Goal: Task Accomplishment & Management: Complete application form

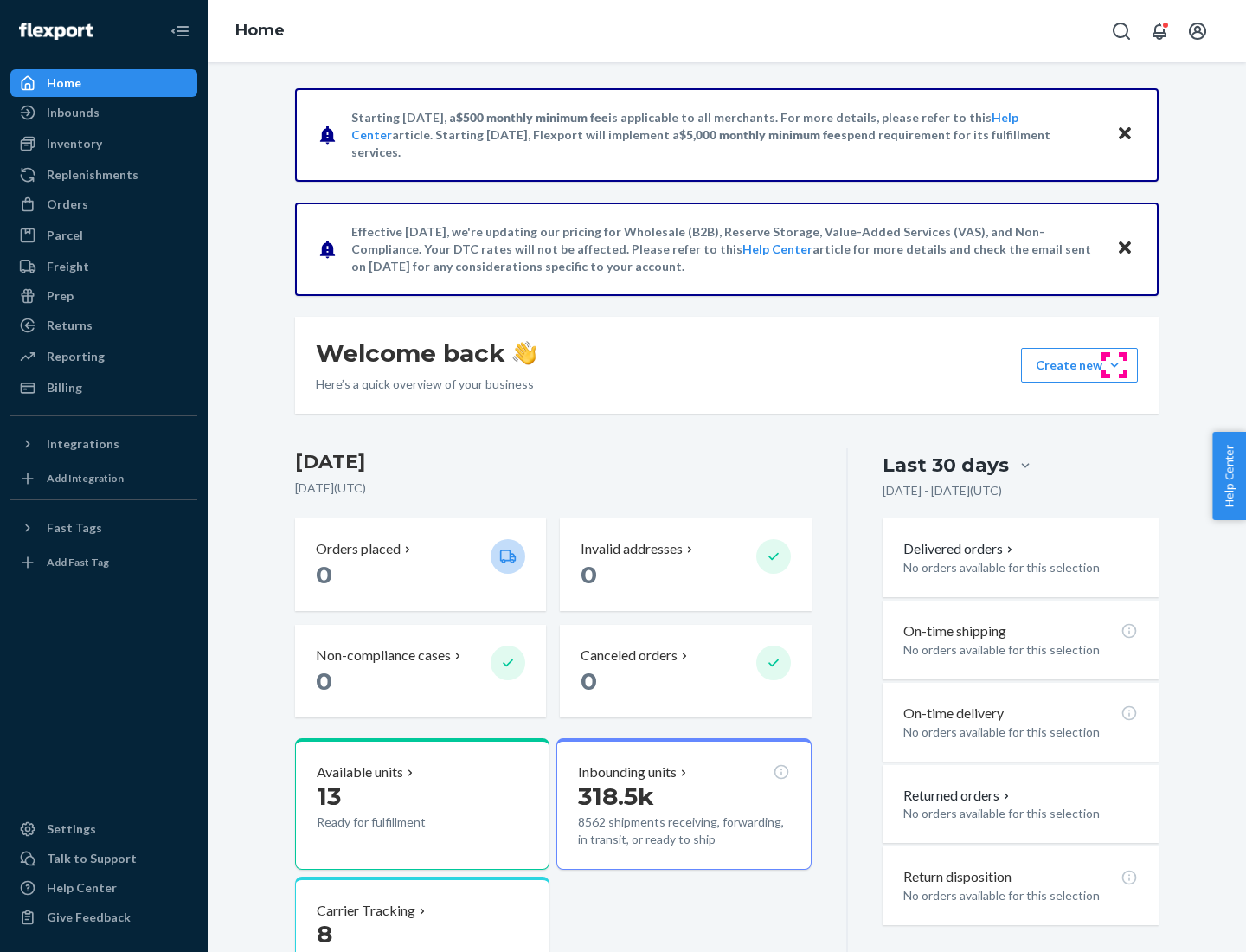
click at [1115, 365] on button "Create new Create new inbound Create new order Create new product" at bounding box center [1079, 365] width 117 height 35
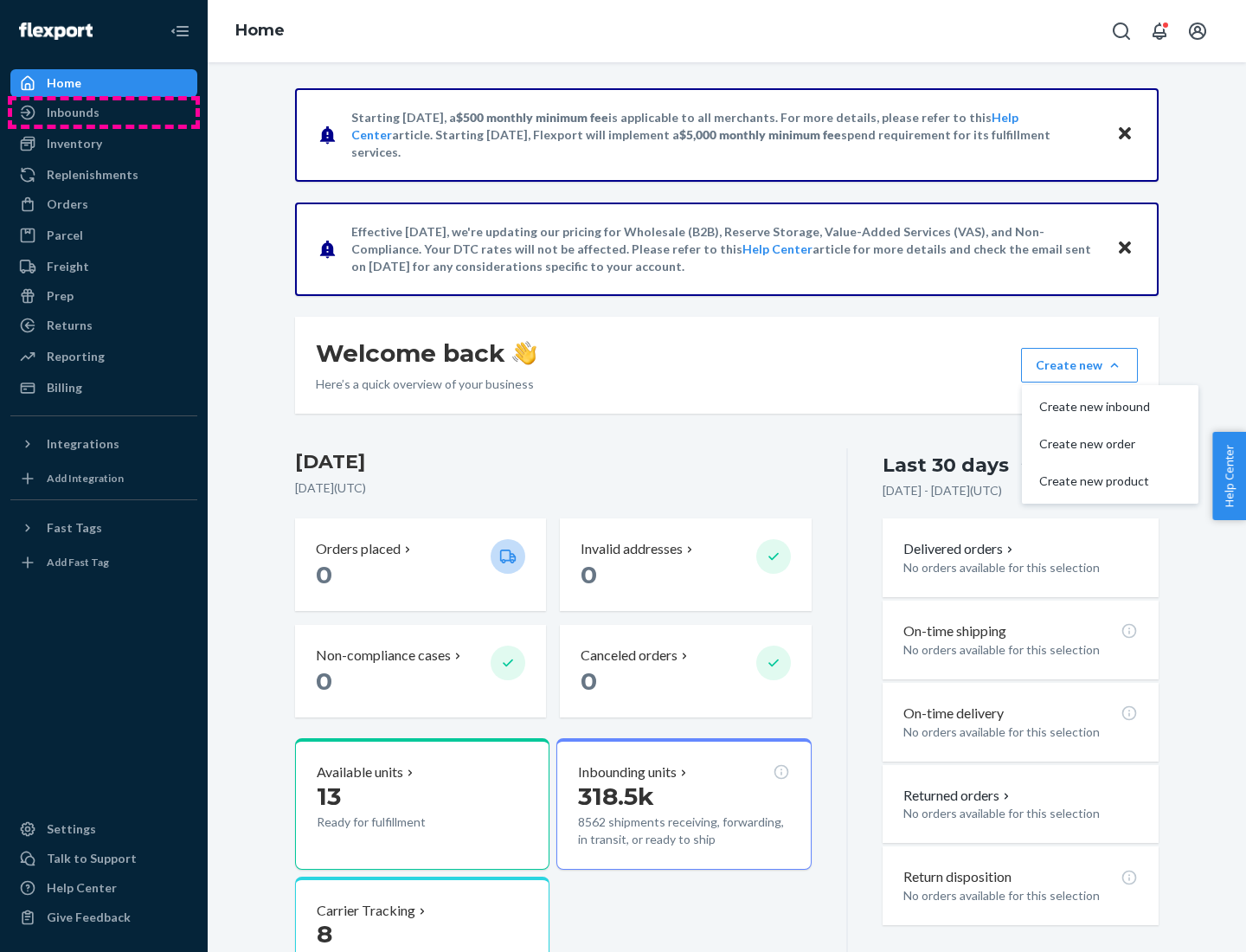
click at [104, 112] on div "Inbounds" at bounding box center [104, 112] width 184 height 24
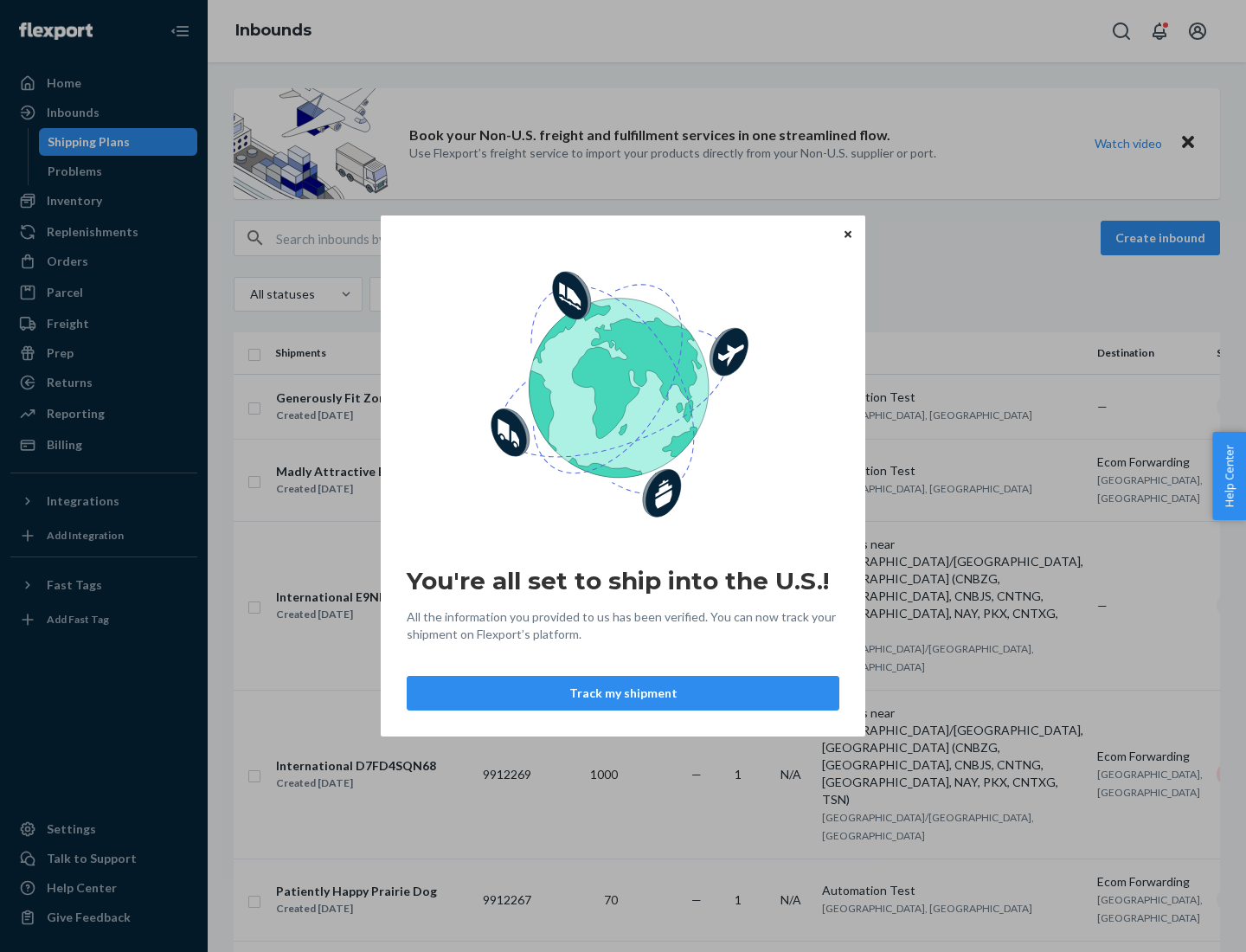
click at [104, 201] on div "You're all set to ship into the U.S.! All the information you provided to us ha…" at bounding box center [623, 476] width 1246 height 952
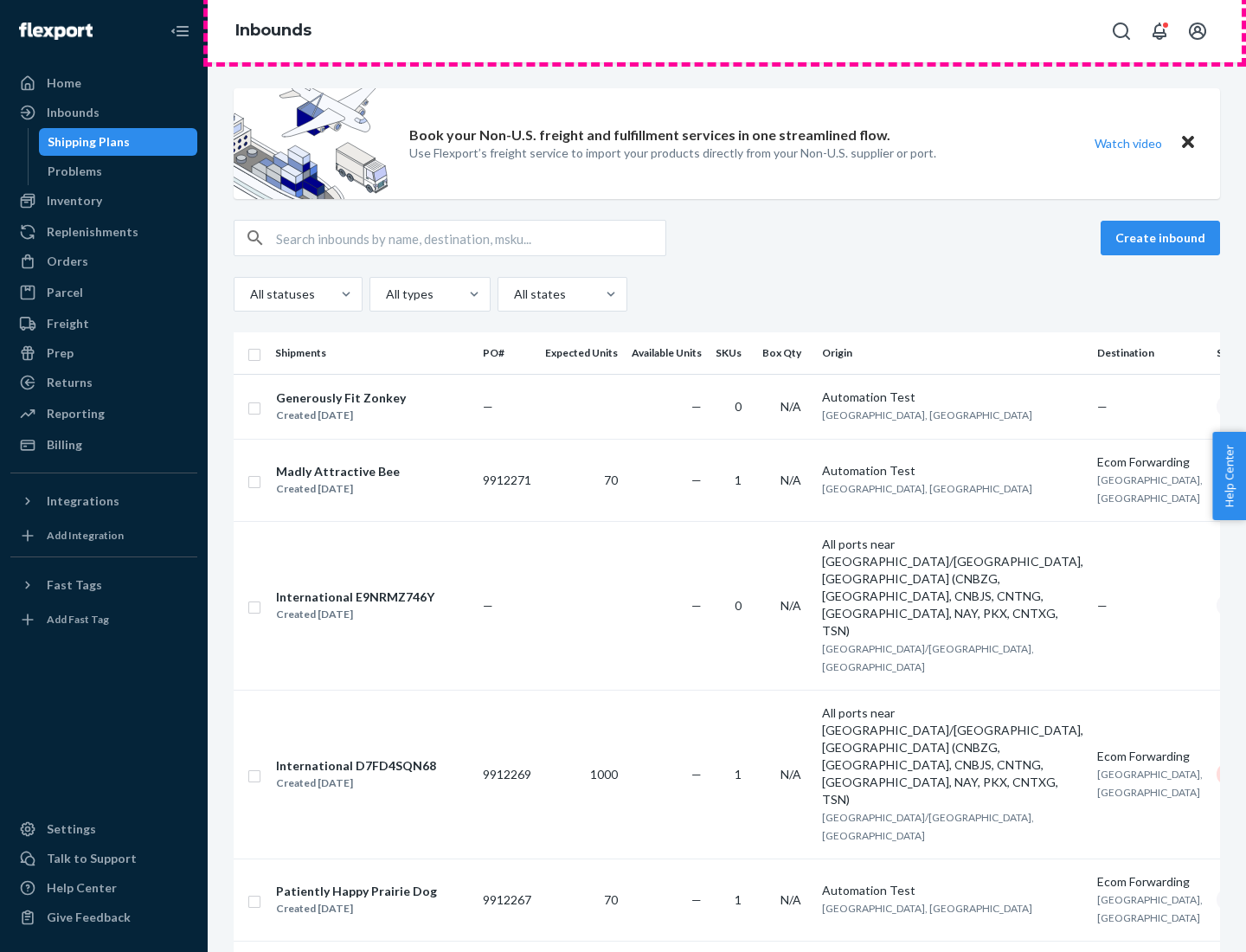
click at [727, 31] on div "Inbounds" at bounding box center [727, 31] width 1038 height 63
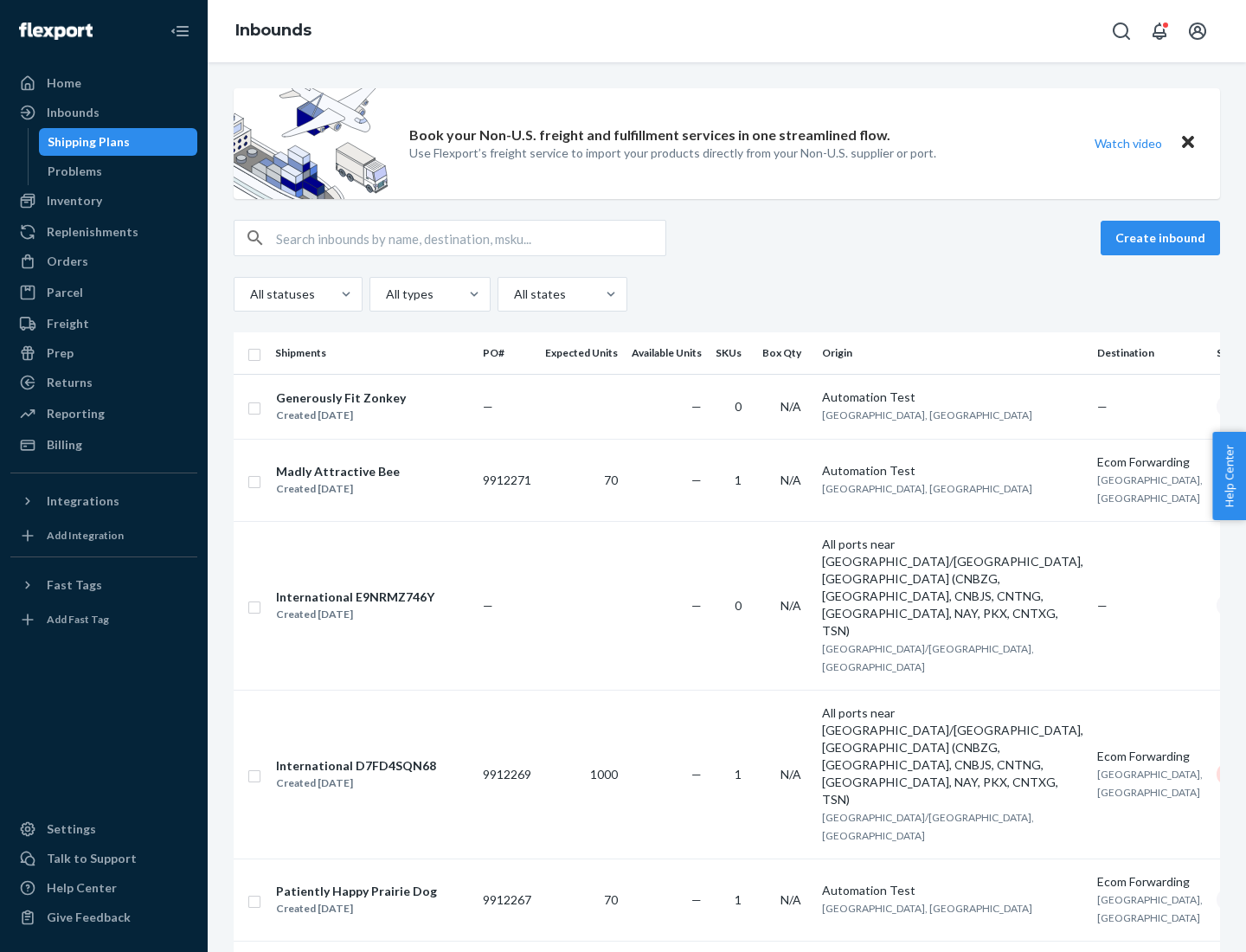
click at [727, 31] on div "Inbounds" at bounding box center [727, 31] width 1038 height 63
click at [727, 294] on div "All statuses All types All states" at bounding box center [726, 294] width 986 height 35
click at [85, 142] on div "Shipping Plans" at bounding box center [89, 142] width 82 height 17
click at [1162, 238] on button "Create inbound" at bounding box center [1160, 238] width 119 height 35
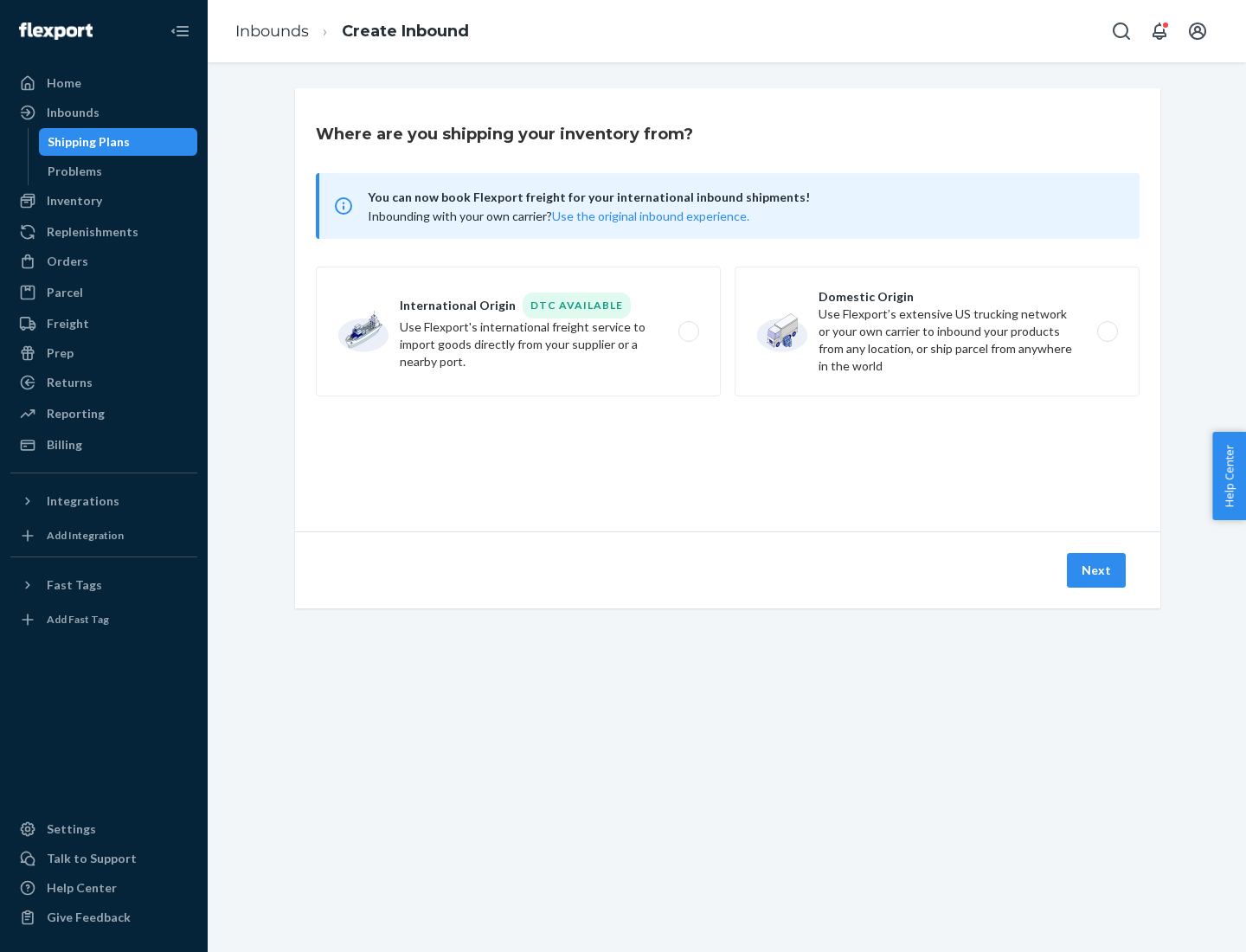
click at [519, 332] on label "International Origin DTC Available Use Flexport's international freight service…" at bounding box center [518, 331] width 405 height 130
click at [687, 332] on input "International Origin DTC Available Use Flexport's international freight service…" at bounding box center [693, 332] width 11 height 11
radio input "true"
click at [727, 453] on icon at bounding box center [727, 453] width 51 height 51
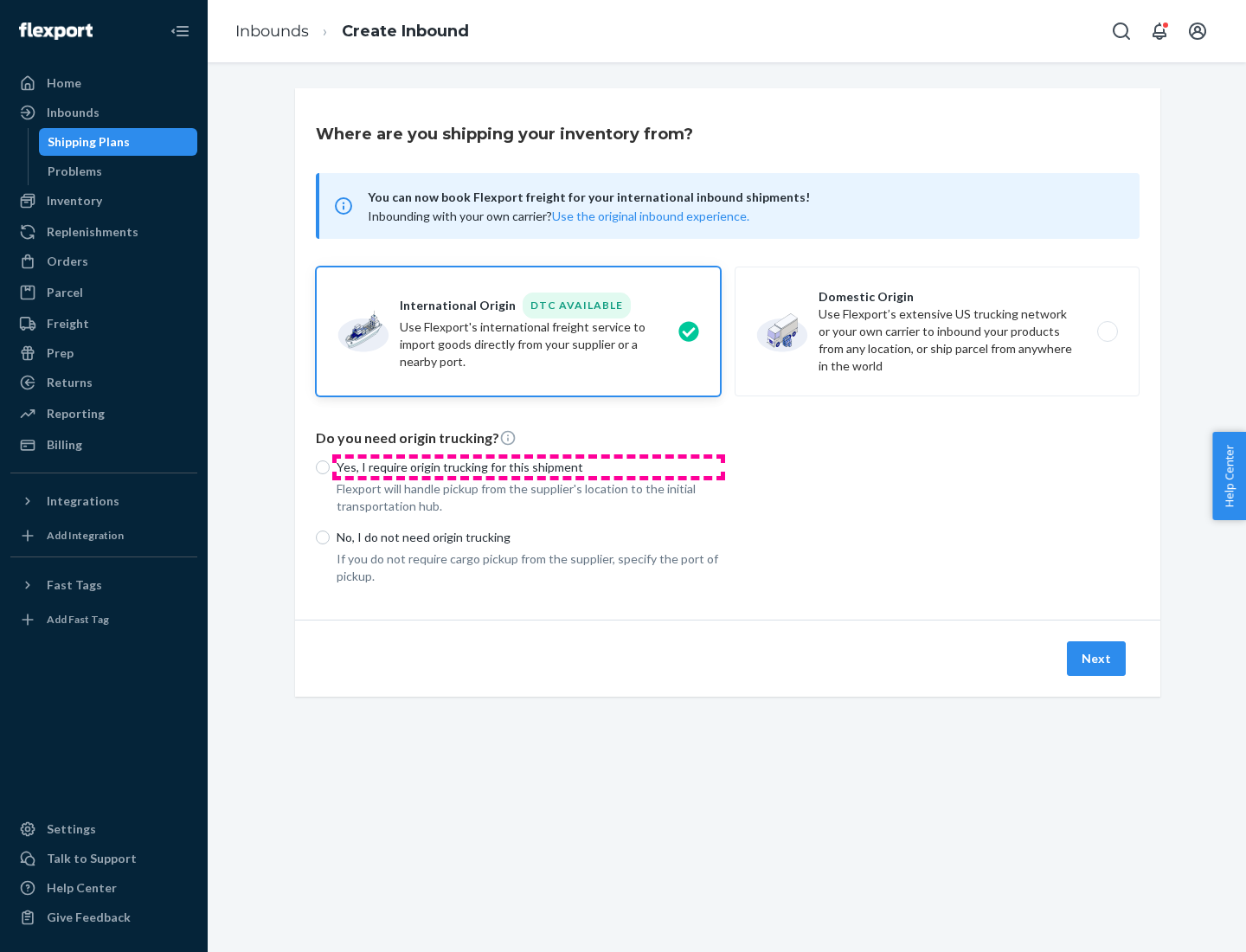
click at [529, 466] on p "Yes, I require origin trucking for this shipment" at bounding box center [528, 467] width 384 height 17
click at [330, 466] on input "Yes, I require origin trucking for this shipment" at bounding box center [323, 467] width 14 height 14
radio input "true"
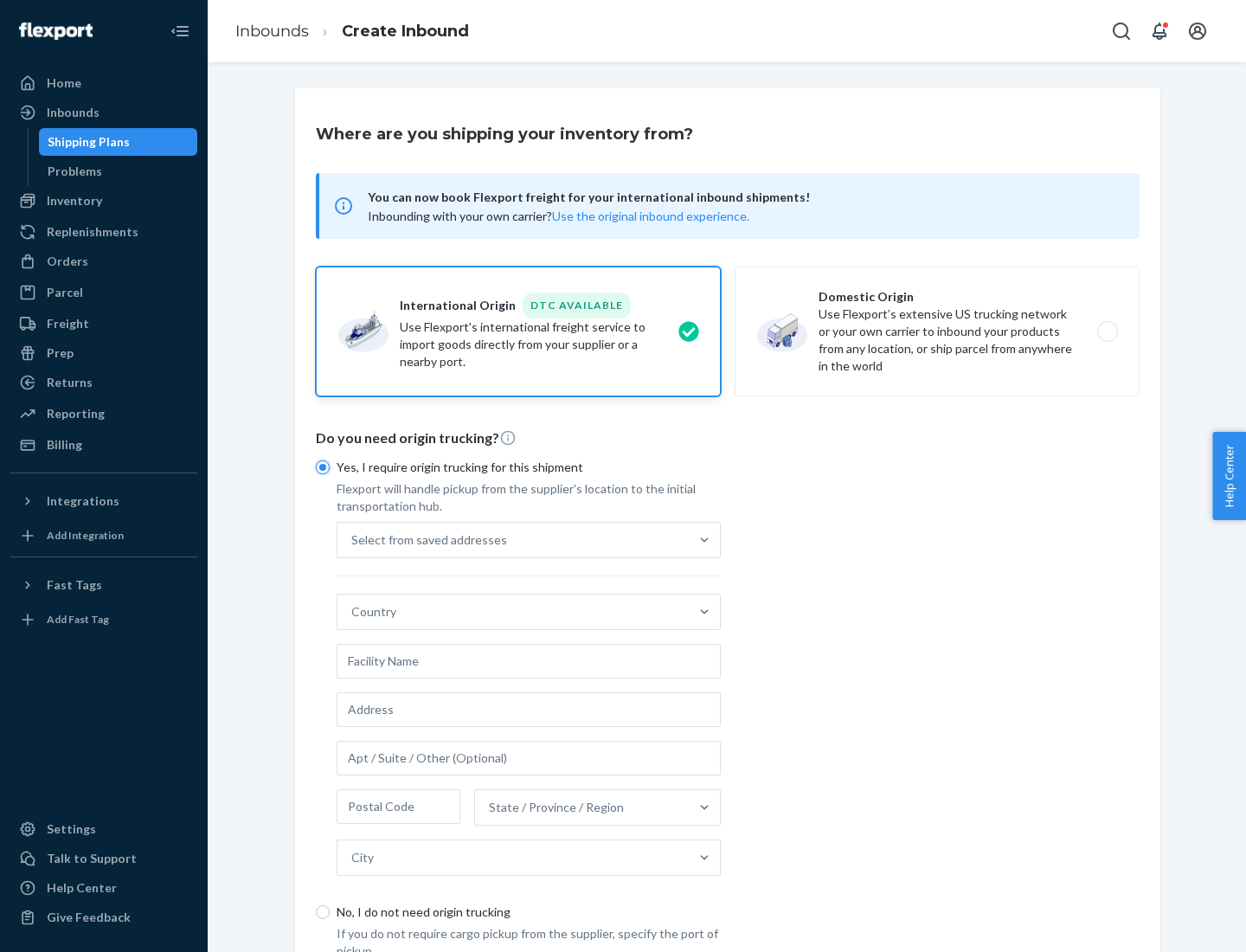
scroll to position [33, 0]
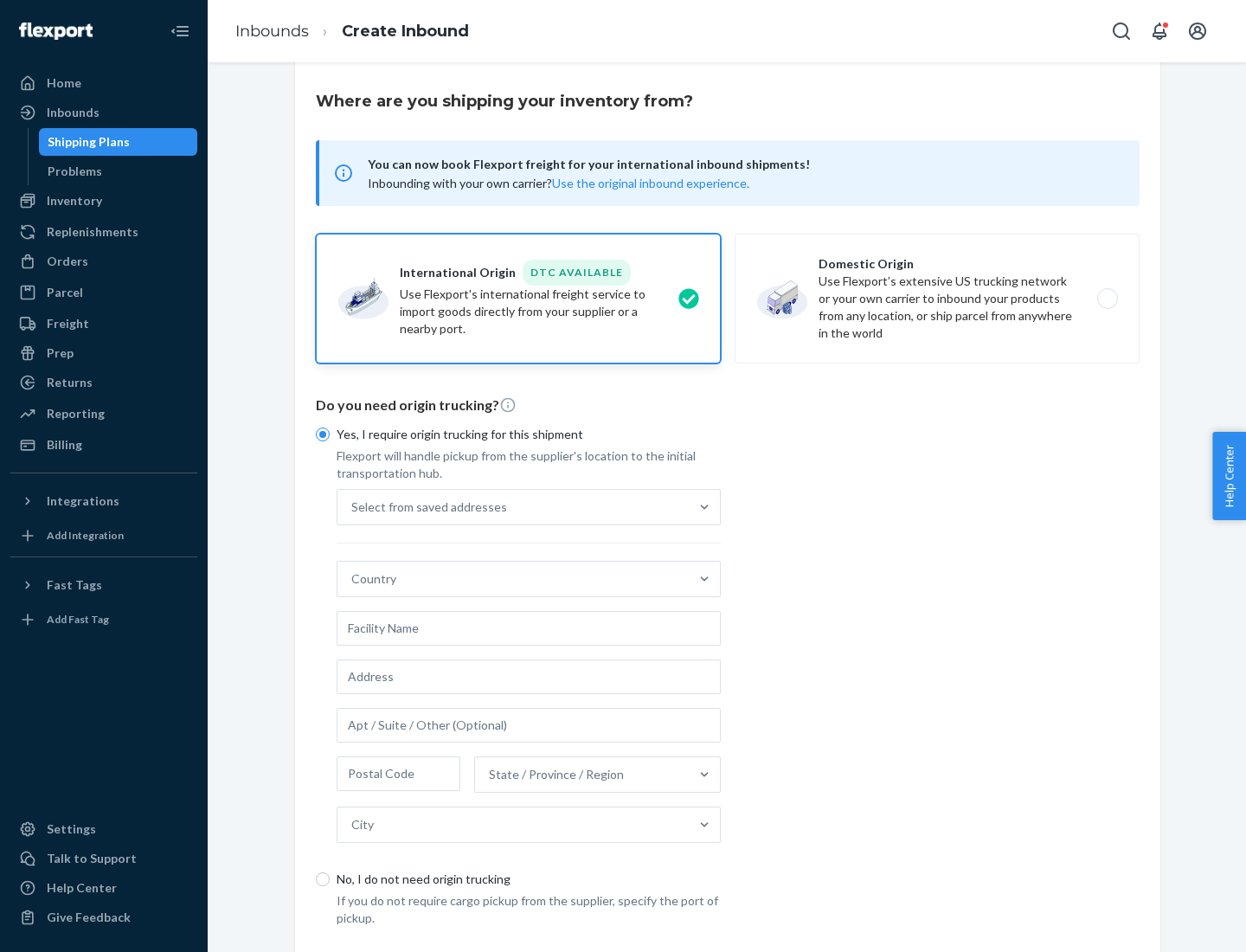
click at [513, 506] on div "Select from saved addresses" at bounding box center [513, 507] width 352 height 35
click at [353, 506] on input "Select from saved addresses" at bounding box center [352, 507] width 2 height 17
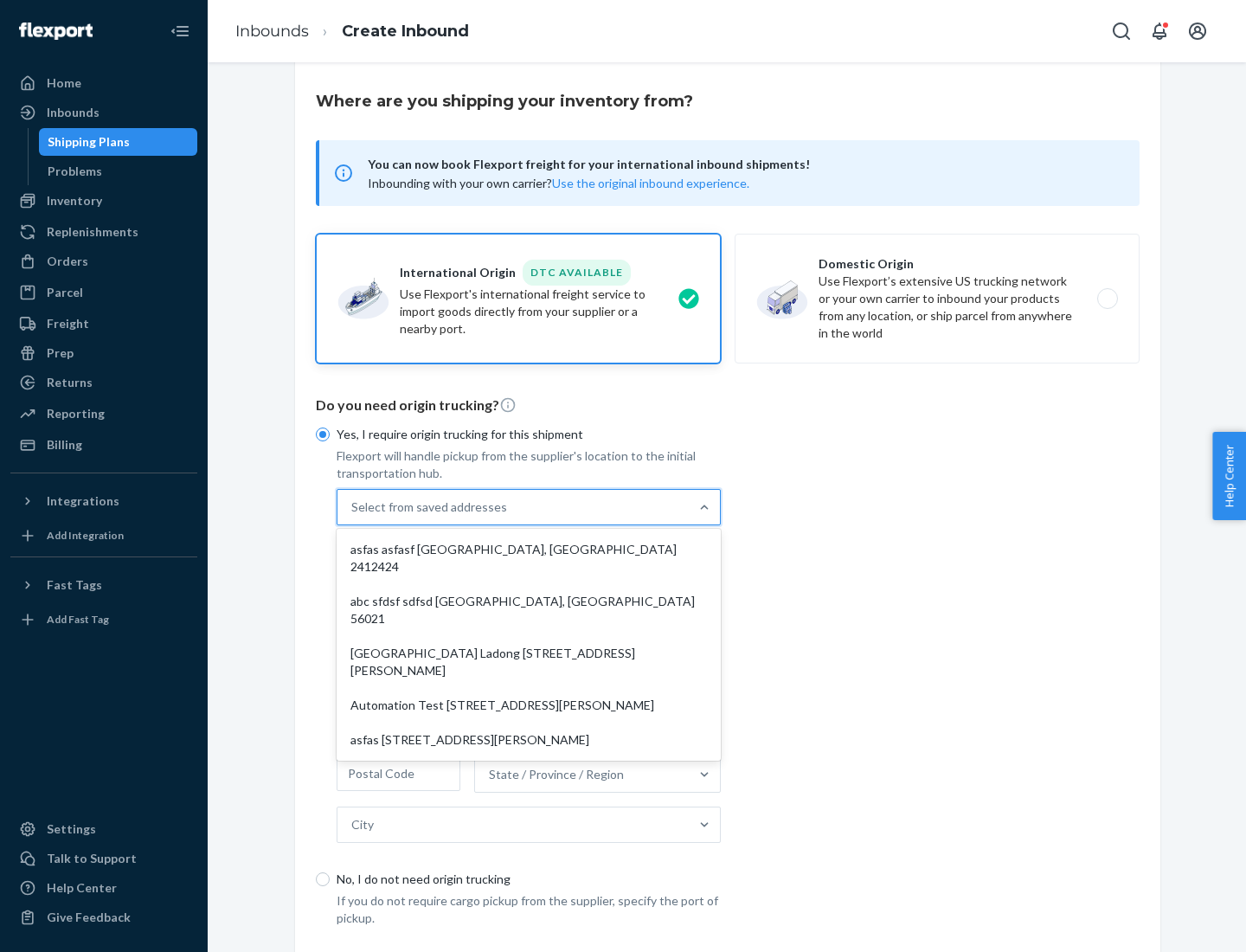
scroll to position [76, 0]
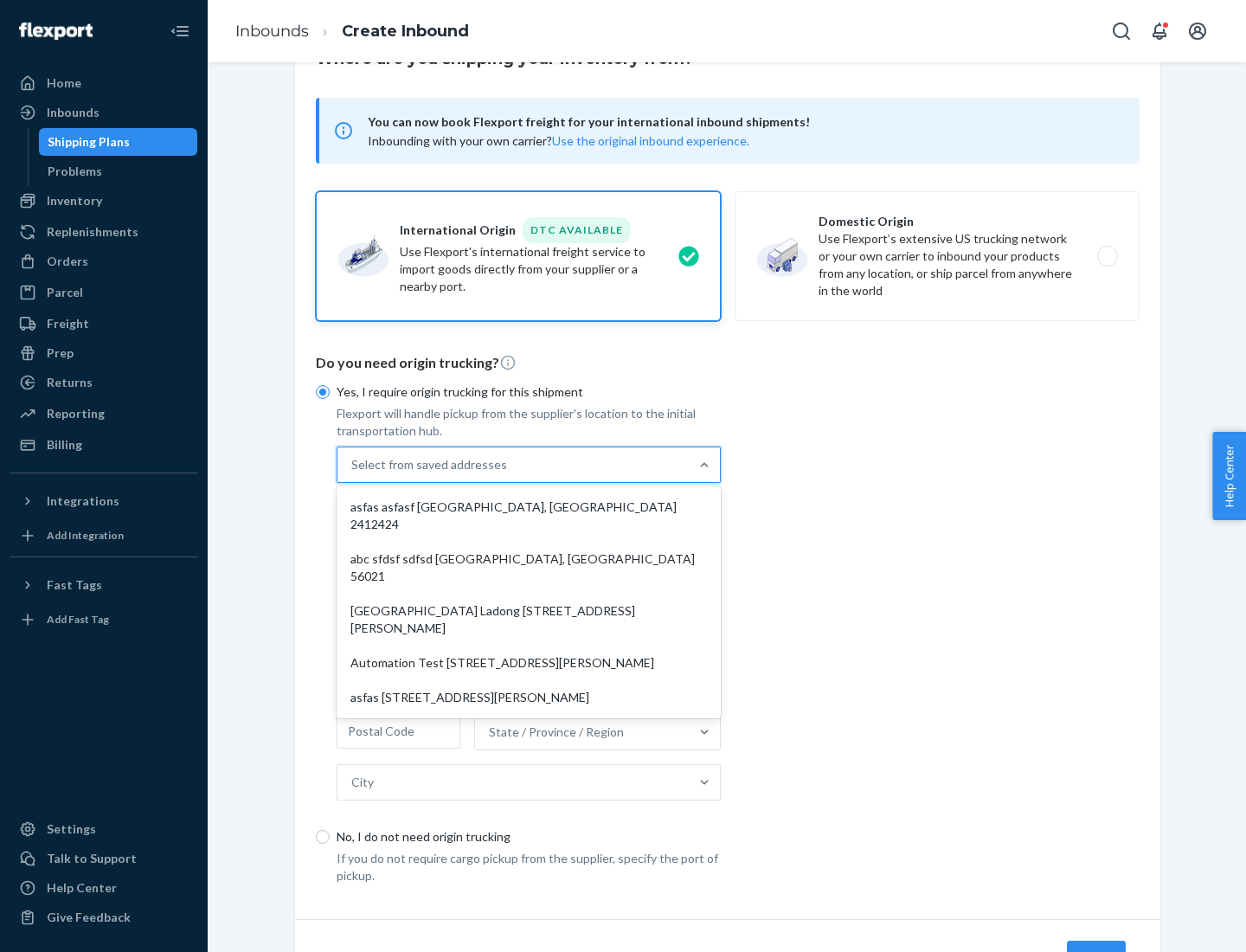
click at [529, 506] on div "asfas asfasf [GEOGRAPHIC_DATA], [GEOGRAPHIC_DATA] 2412424" at bounding box center [529, 516] width 378 height 52
click at [353, 473] on input "option asfas asfasf [GEOGRAPHIC_DATA], [GEOGRAPHIC_DATA] 2412424 focused, 1 of …" at bounding box center [352, 465] width 2 height 17
type input "asfas"
type input "asfasf"
type input "2412424"
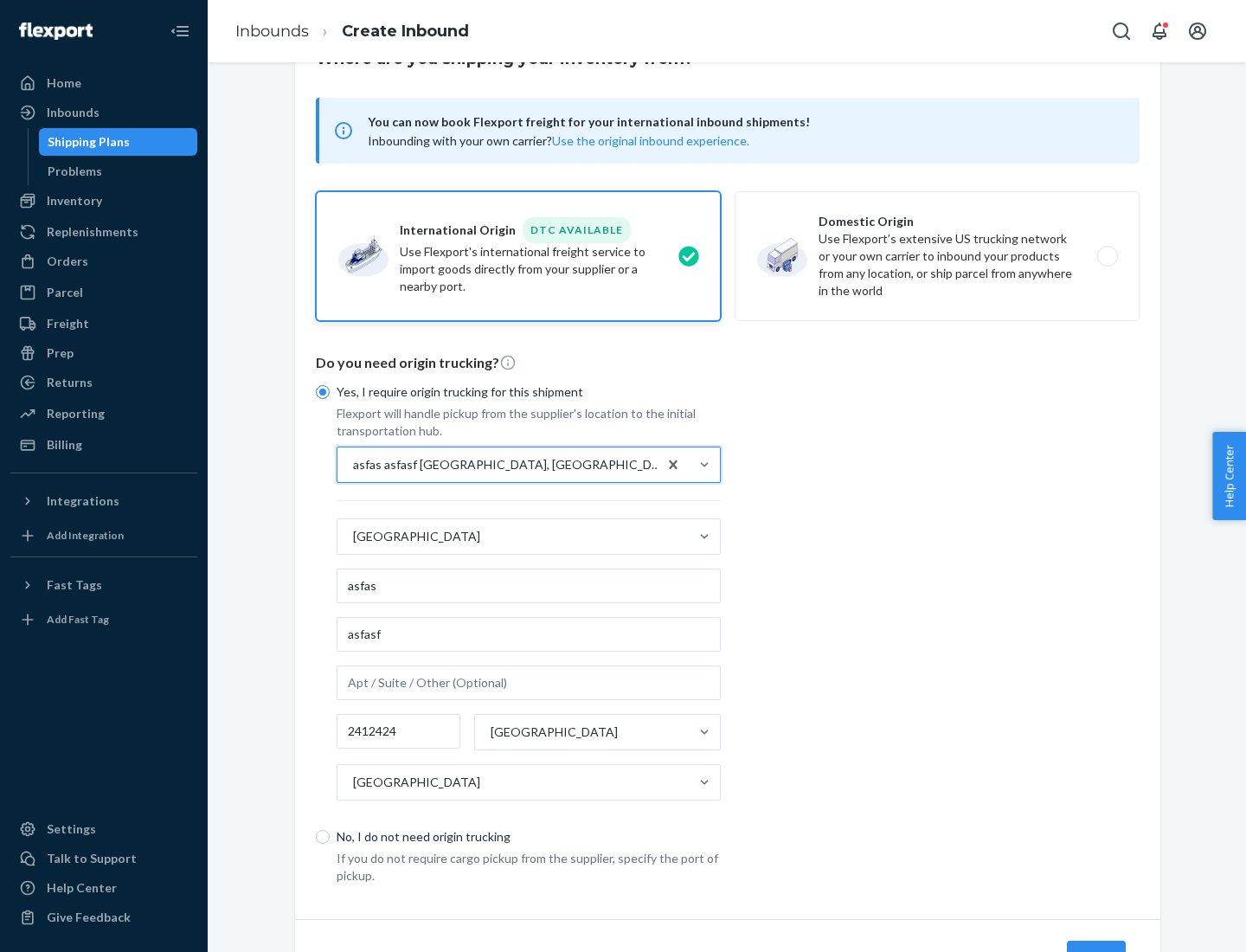
scroll to position [161, 0]
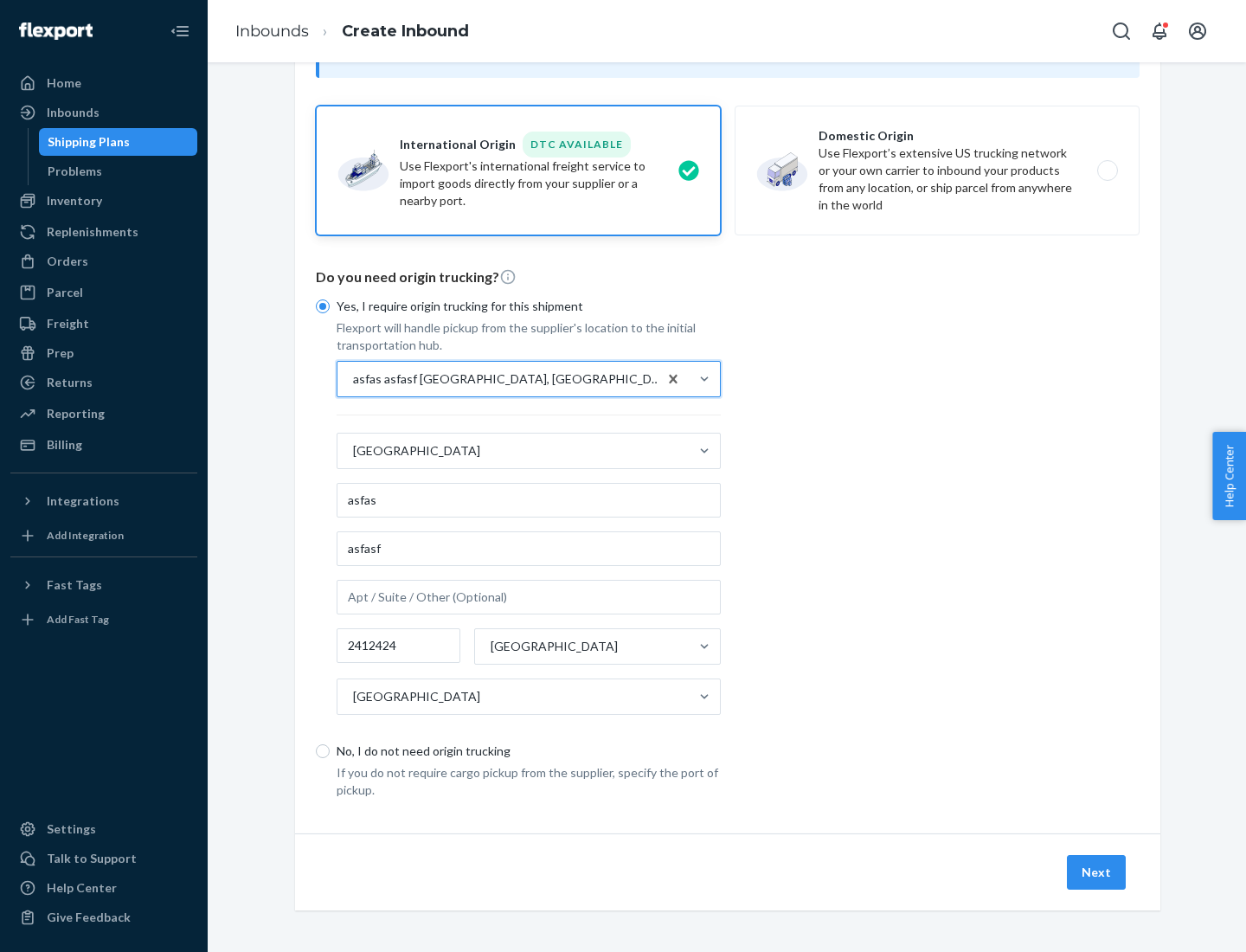
click at [1097, 871] on button "Next" at bounding box center [1096, 872] width 59 height 35
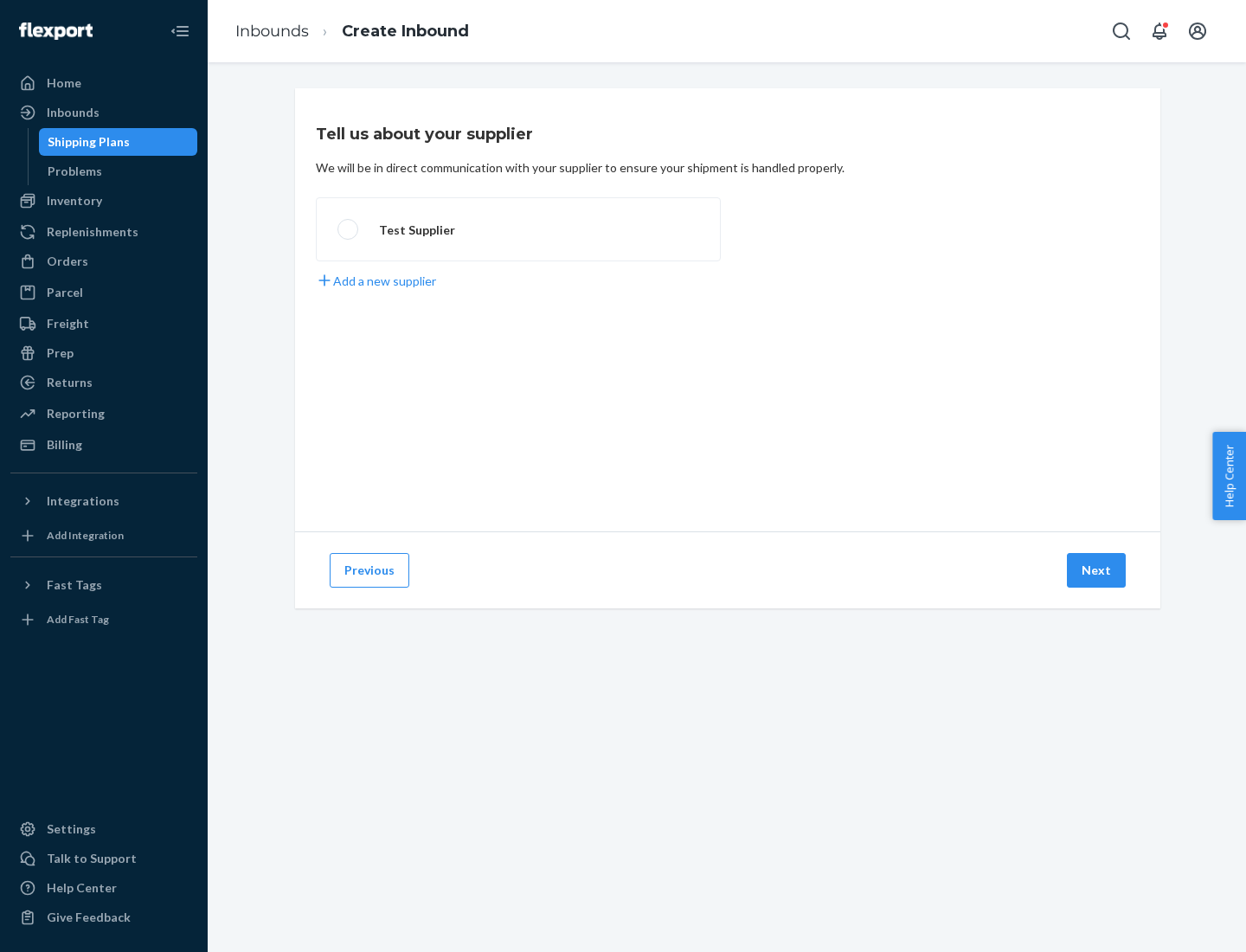
click at [519, 229] on label "Test Supplier" at bounding box center [518, 230] width 405 height 64
click at [349, 229] on input "Test Supplier" at bounding box center [343, 230] width 11 height 11
radio input "true"
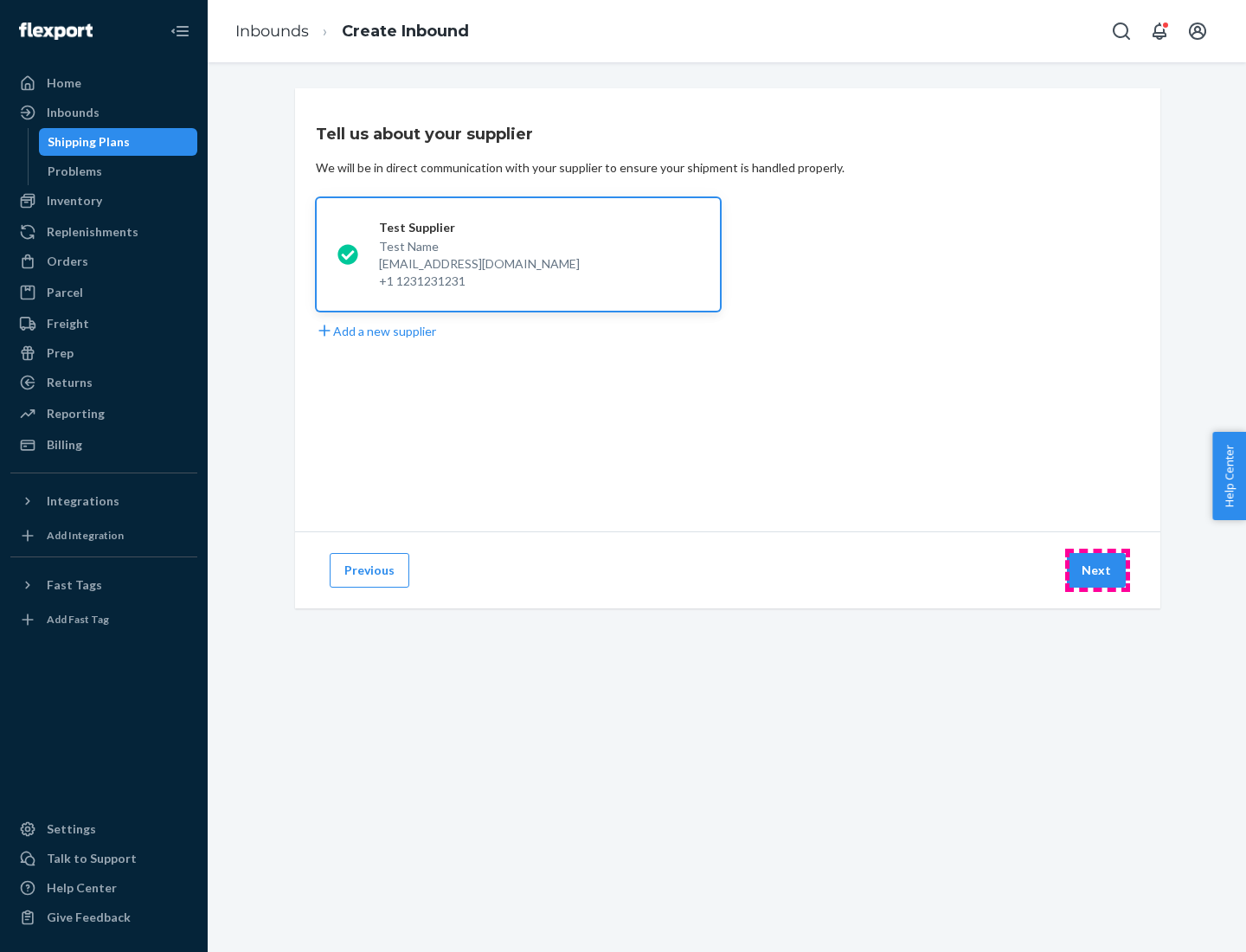
click at [1097, 570] on button "Next" at bounding box center [1096, 570] width 59 height 35
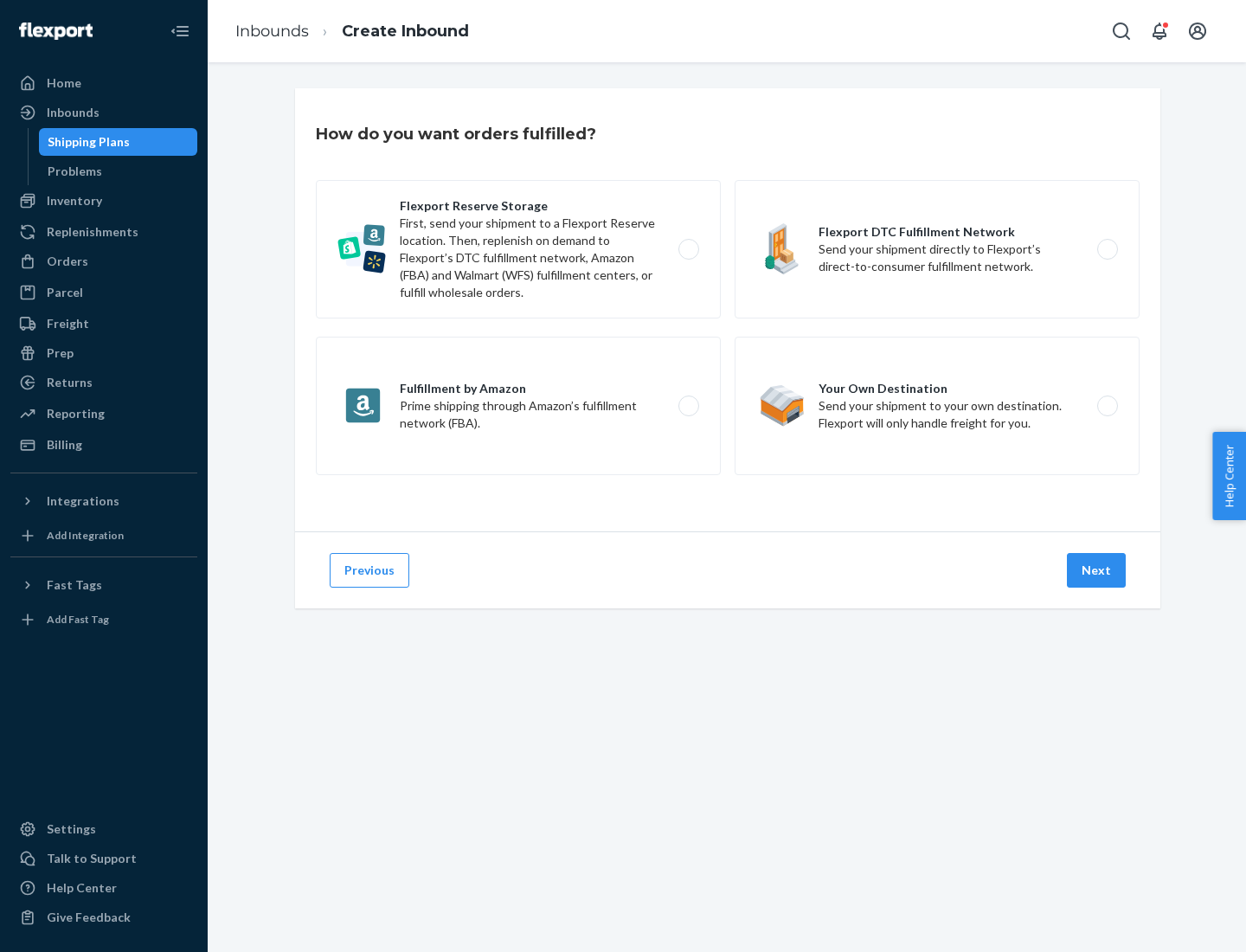
click at [519, 406] on label "Fulfillment by Amazon Prime shipping through Amazon’s fulfillment network (FBA)." at bounding box center [518, 406] width 405 height 138
click at [687, 406] on input "Fulfillment by Amazon Prime shipping through Amazon’s fulfillment network (FBA)." at bounding box center [693, 406] width 11 height 11
radio input "true"
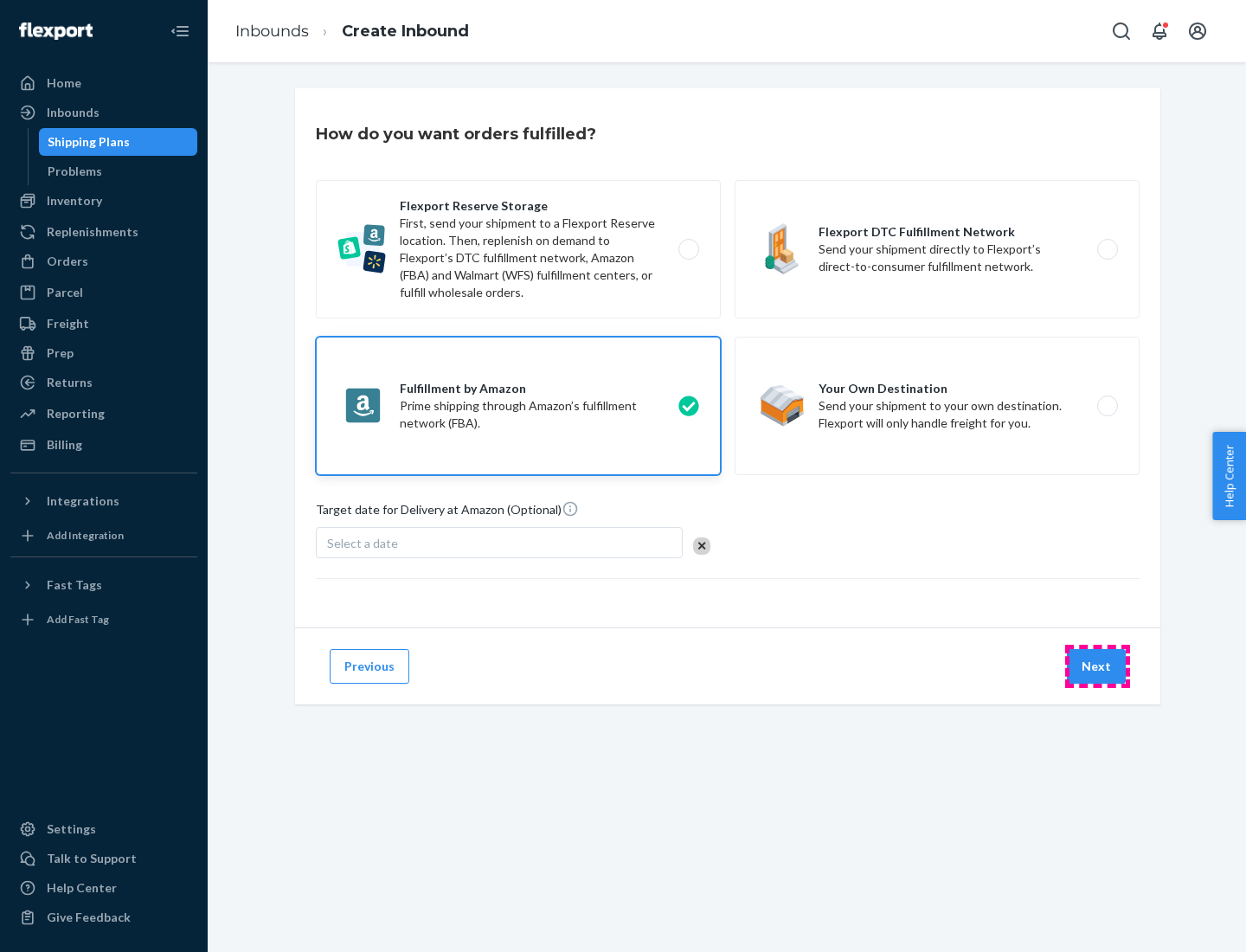
click at [1097, 667] on button "Next" at bounding box center [1096, 667] width 59 height 35
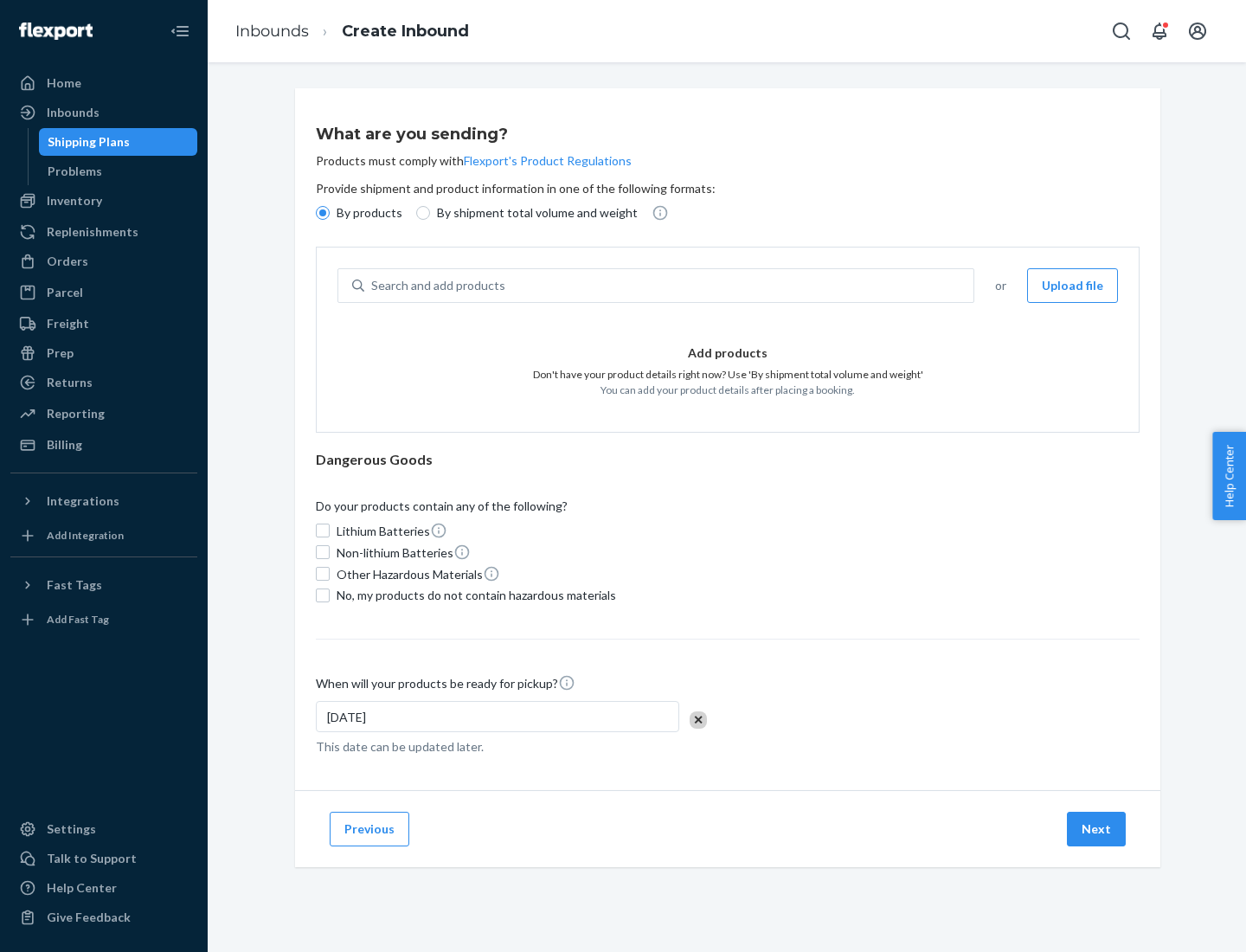
click at [532, 213] on p "By shipment total volume and weight" at bounding box center [537, 213] width 201 height 17
click at [430, 213] on input "By shipment total volume and weight" at bounding box center [423, 213] width 14 height 14
radio input "true"
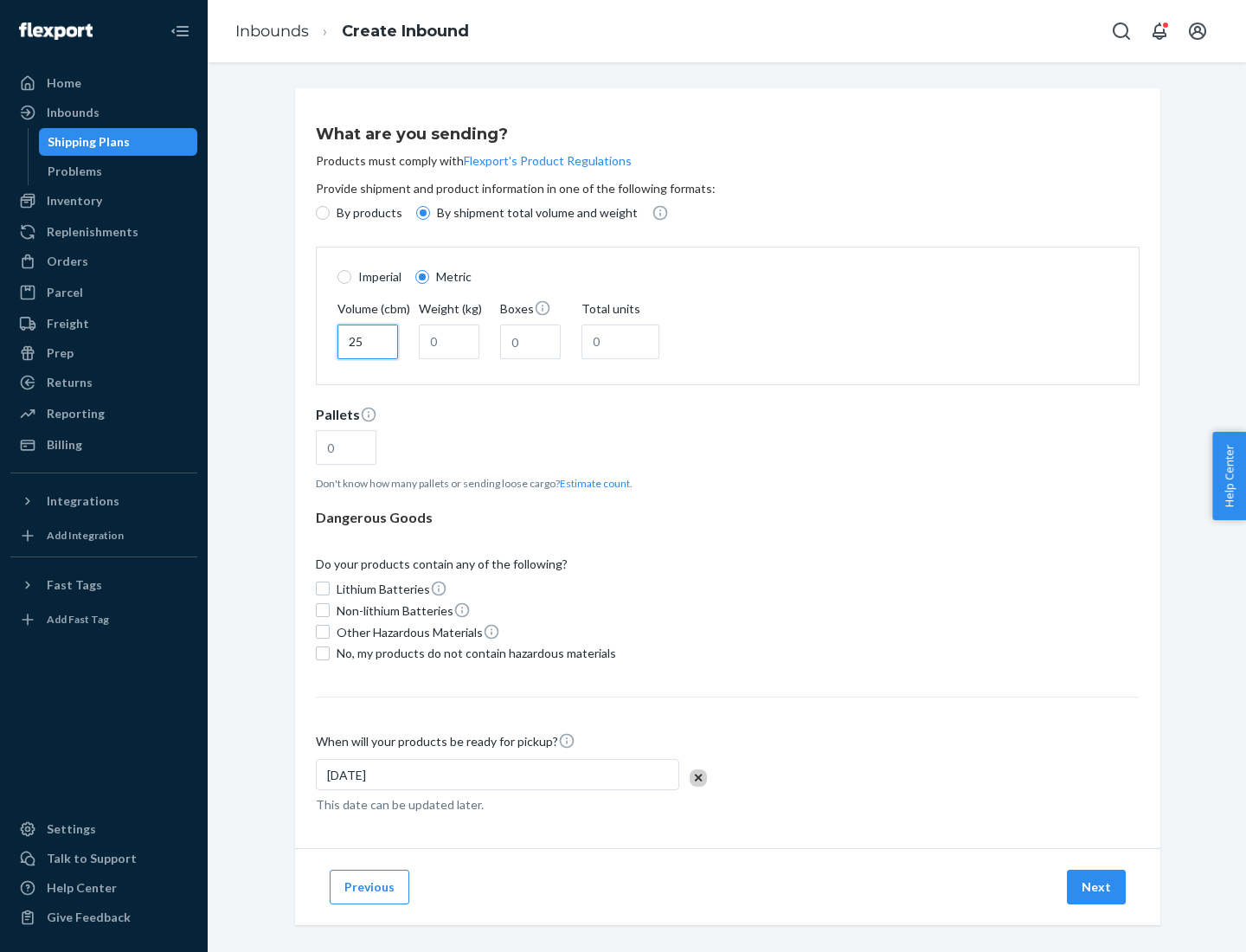
type input "25"
type input "100"
type input "50"
type input "500"
click at [591, 483] on button "Estimate count" at bounding box center [594, 483] width 70 height 15
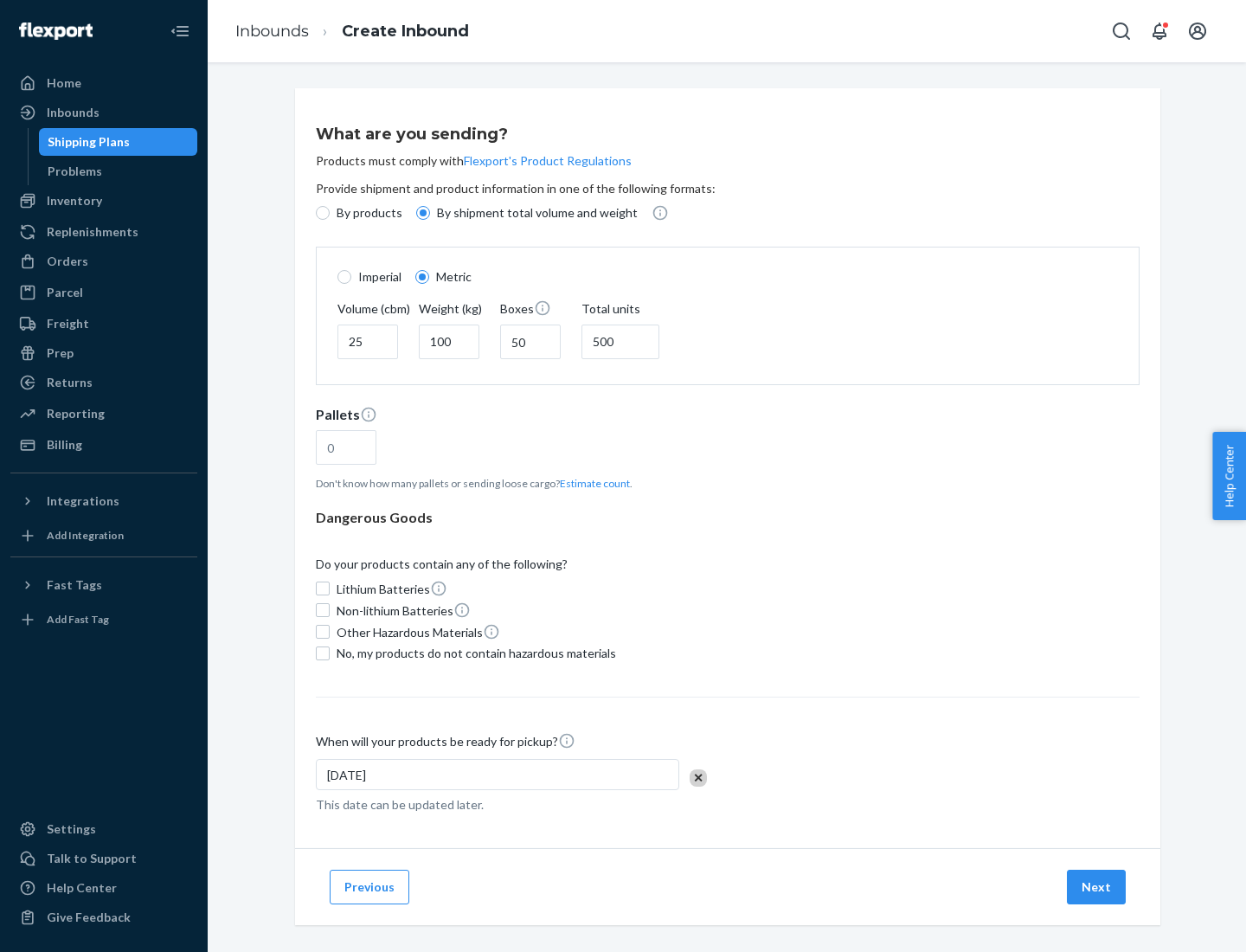
type input "16"
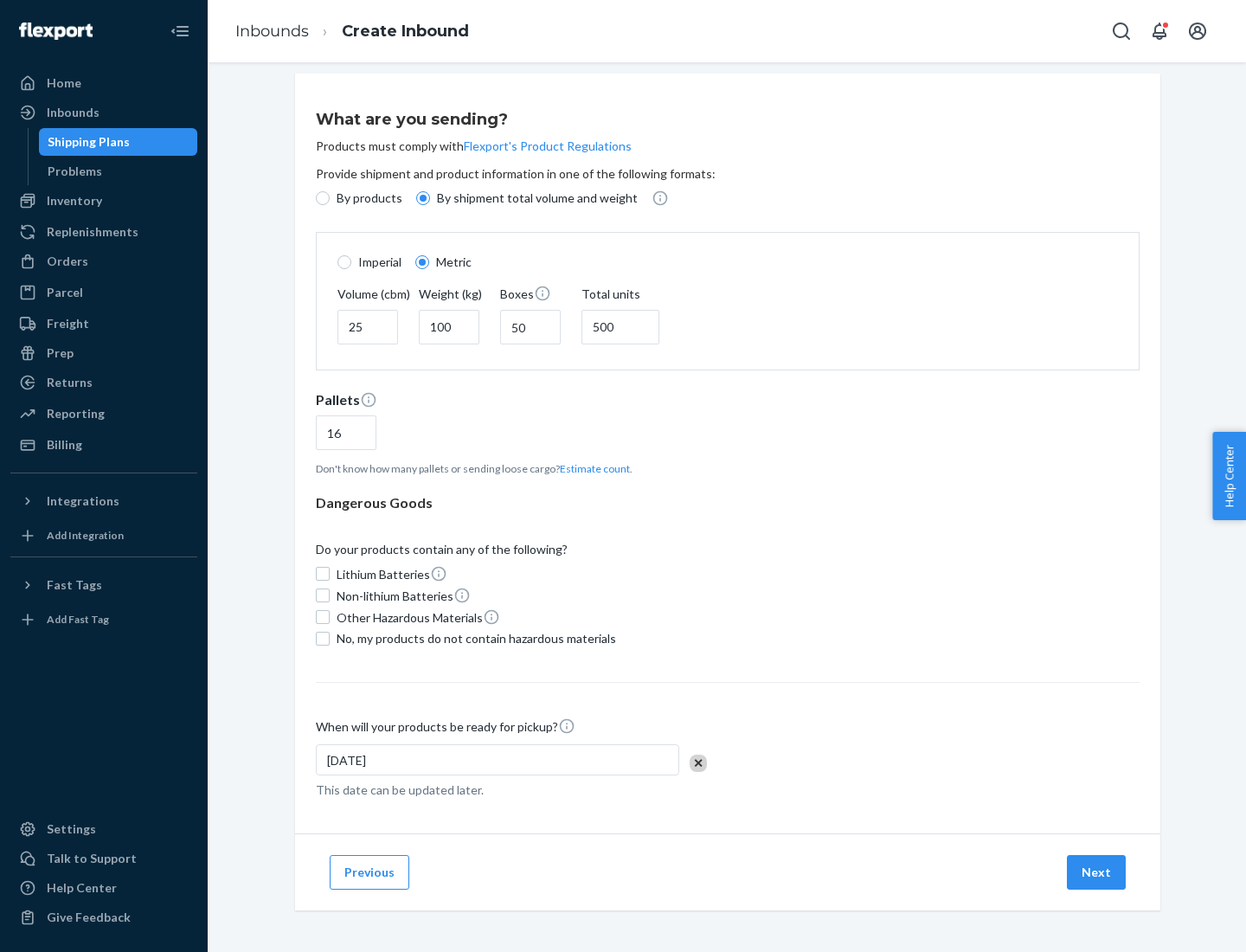
click at [473, 638] on span "No, my products do not contain hazardous materials" at bounding box center [476, 639] width 279 height 17
click at [330, 638] on input "No, my products do not contain hazardous materials" at bounding box center [323, 639] width 14 height 14
checkbox input "true"
click at [1097, 871] on button "Next" at bounding box center [1096, 872] width 59 height 35
